Goal: Find contact information: Find contact information

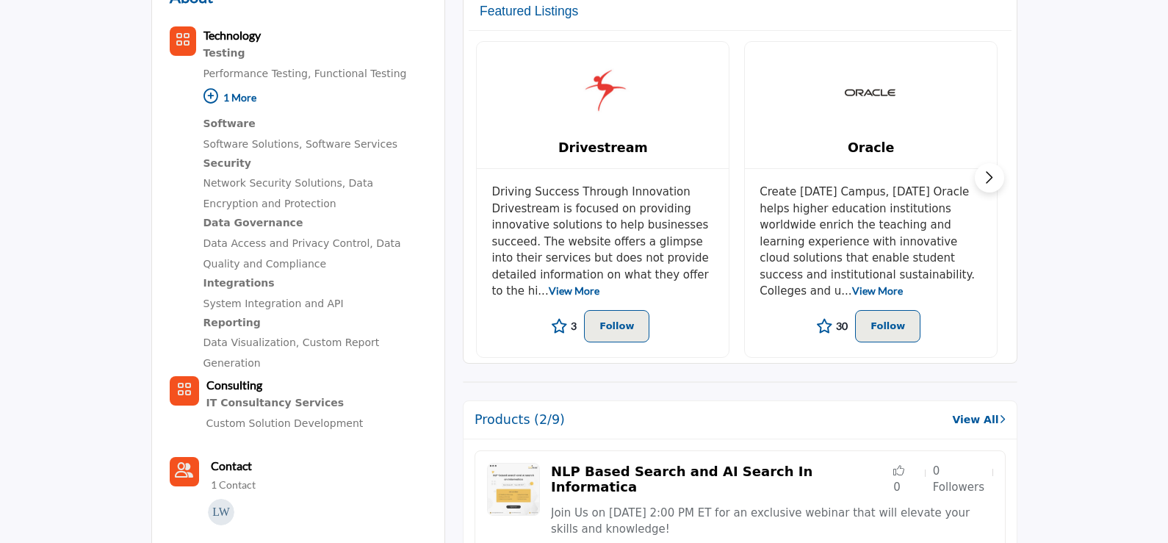
scroll to position [661, 0]
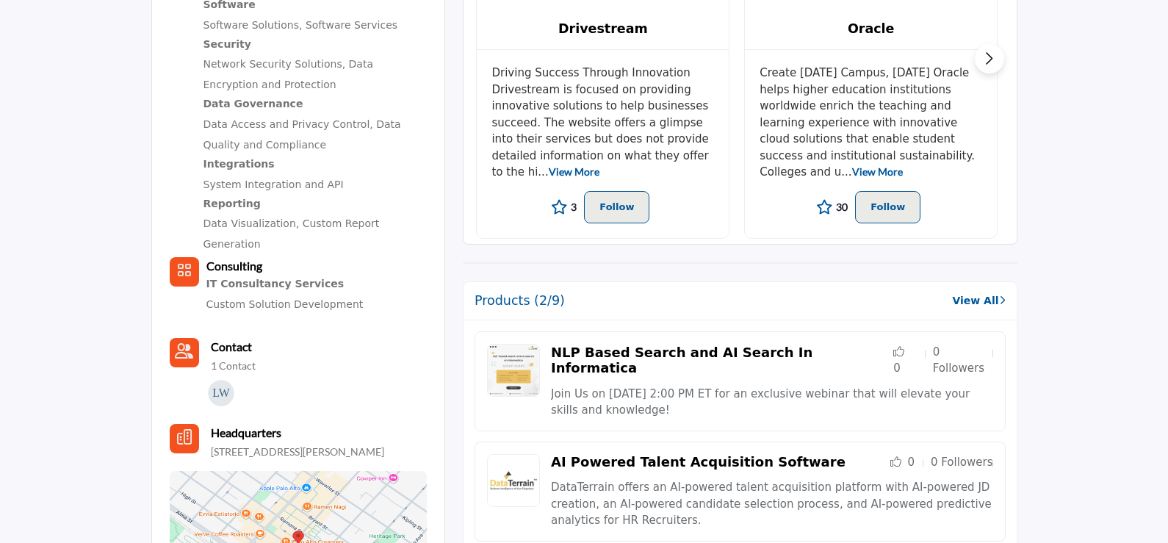
click at [230, 358] on p "1 Contact" at bounding box center [233, 365] width 45 height 15
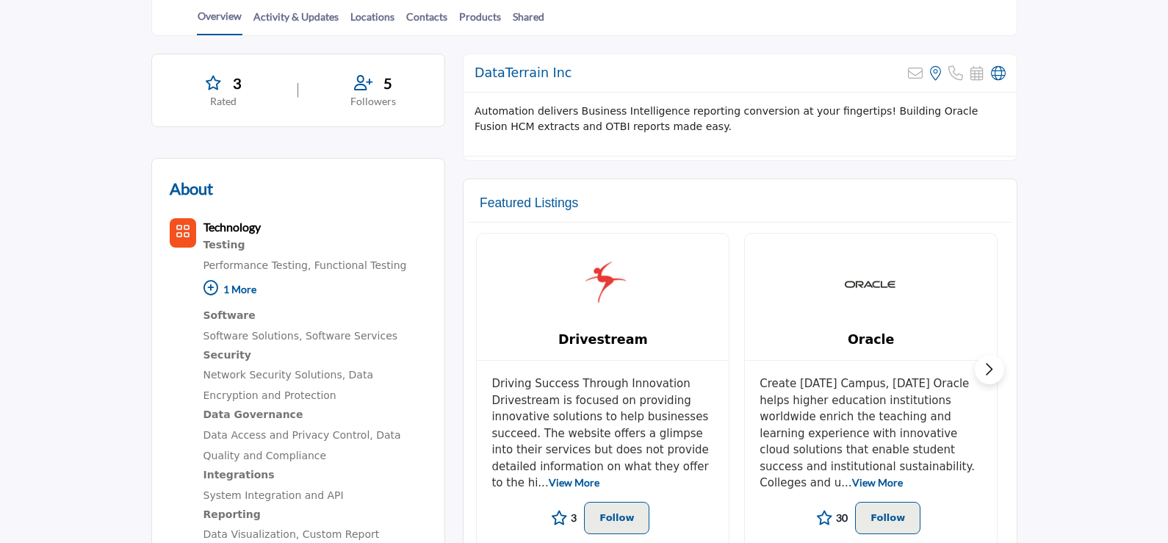
scroll to position [367, 0]
